Goal: Transaction & Acquisition: Purchase product/service

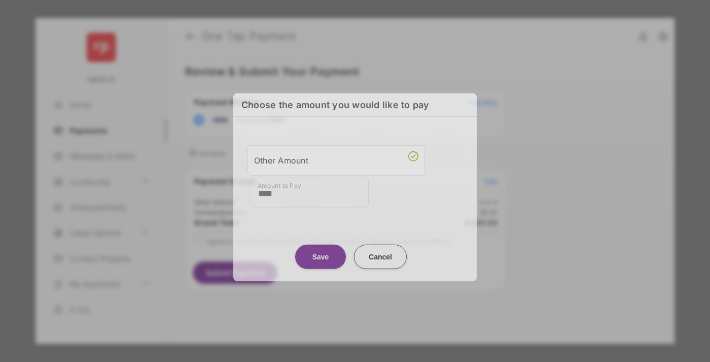
type input "****"
click at [321, 251] on button "Save" at bounding box center [320, 256] width 51 height 24
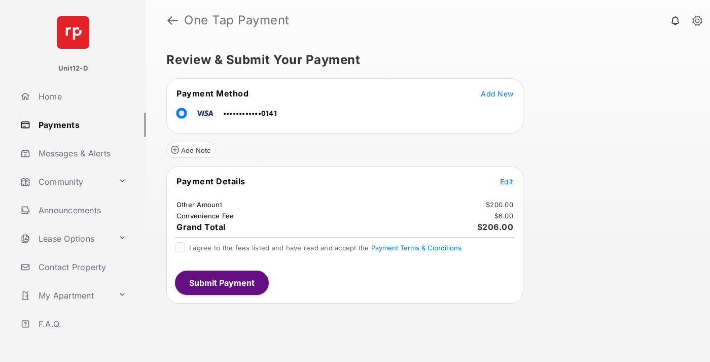
click at [507, 181] on span "Edit" at bounding box center [506, 181] width 13 height 9
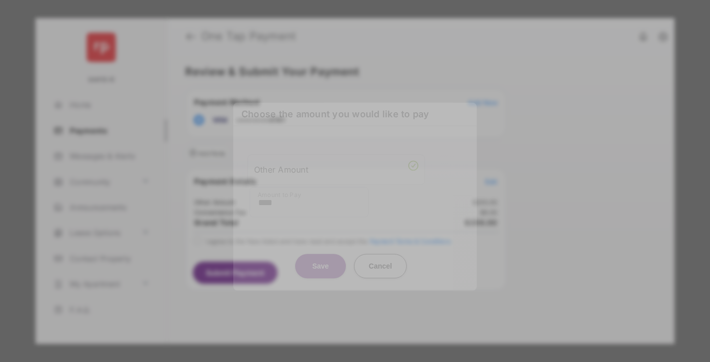
click at [321, 265] on button "Save" at bounding box center [320, 266] width 51 height 24
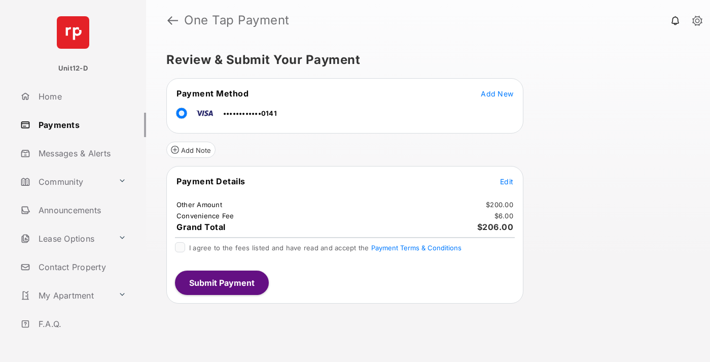
click at [221, 282] on button "Submit Payment" at bounding box center [222, 282] width 94 height 24
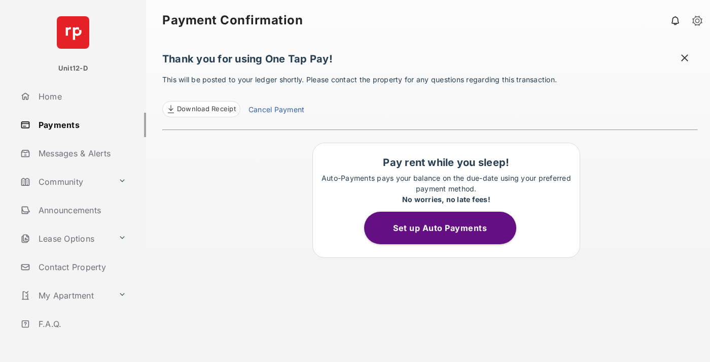
click at [446, 228] on button "Set up Auto Payments" at bounding box center [440, 228] width 152 height 32
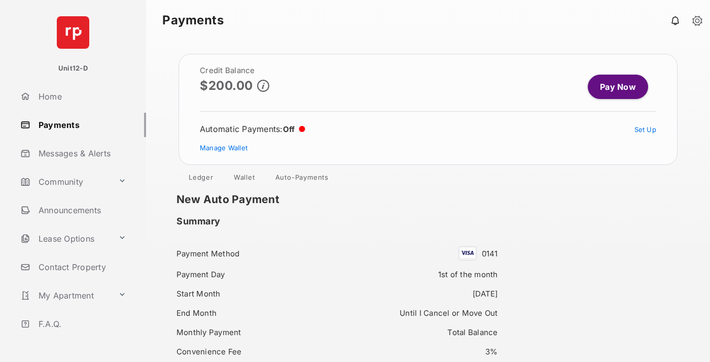
scroll to position [94, 0]
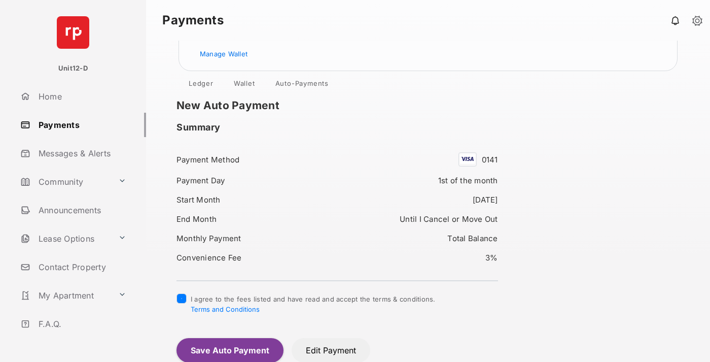
click at [229, 350] on button "Save Auto Payment" at bounding box center [230, 350] width 107 height 24
